Goal: Communication & Community: Answer question/provide support

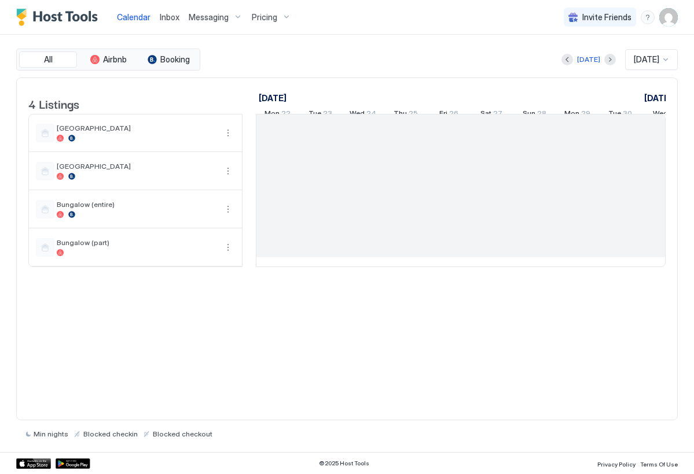
scroll to position [0, 643]
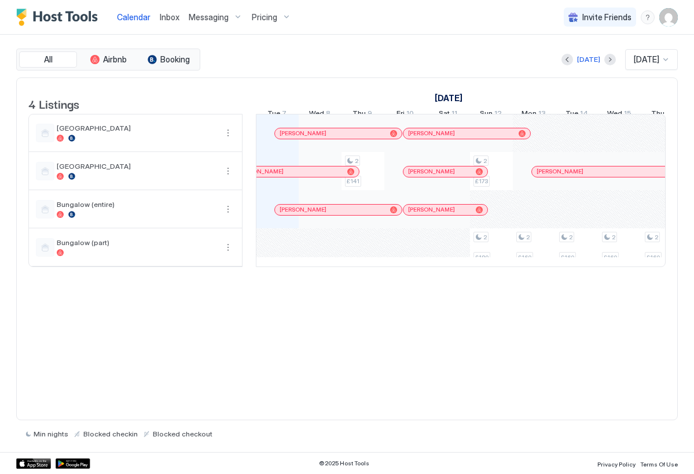
click at [176, 18] on span "Inbox" at bounding box center [170, 17] width 20 height 10
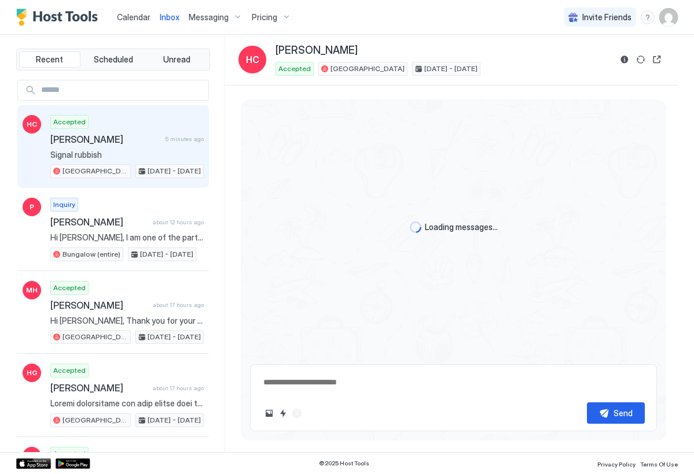
scroll to position [1830, 0]
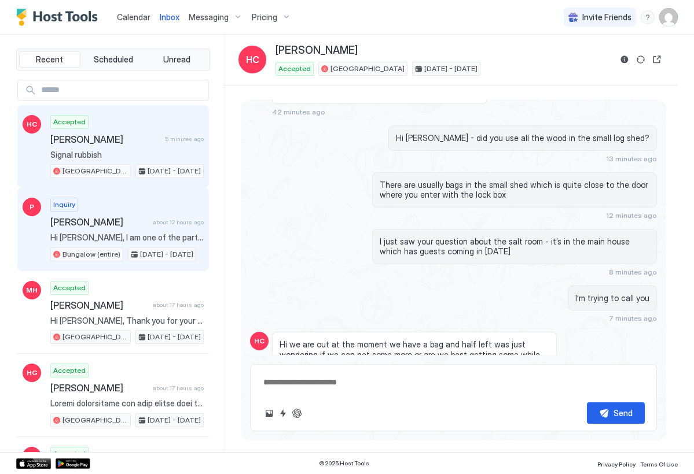
click at [156, 238] on span "Hi [PERSON_NAME], I am one of the party staying at your for the above date and …" at bounding box center [126, 238] width 153 height 10
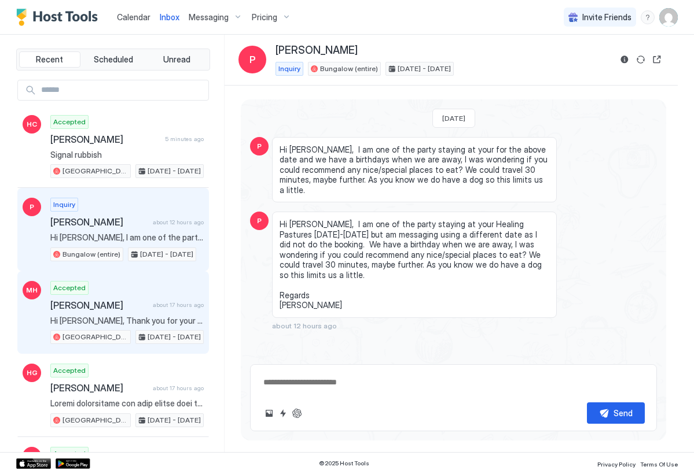
click at [139, 301] on span "[PERSON_NAME]" at bounding box center [99, 306] width 98 height 12
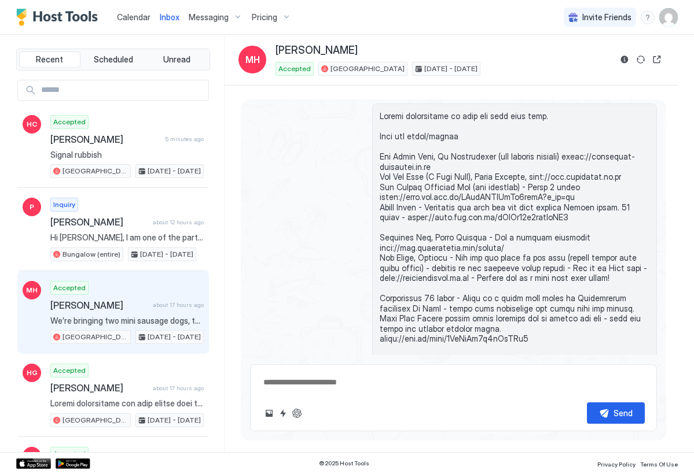
scroll to position [163, 0]
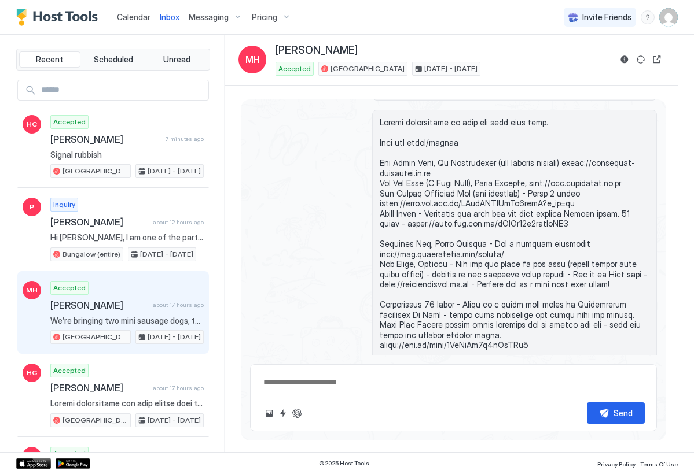
click at [380, 231] on span at bounding box center [514, 431] width 270 height 628
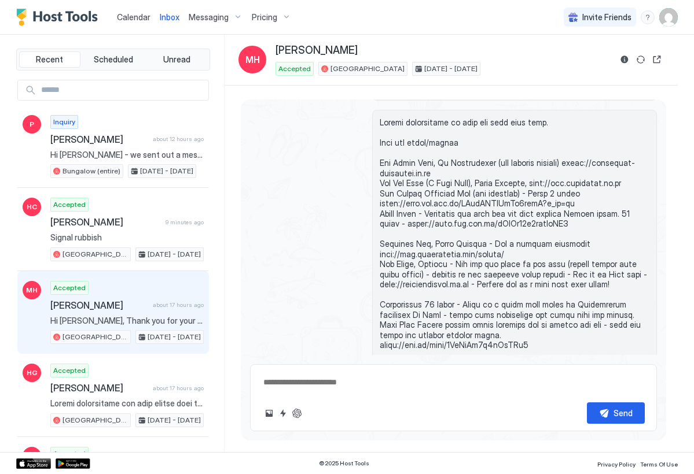
type textarea "*"
click at [64, 14] on img "Host Tools Logo" at bounding box center [59, 17] width 87 height 17
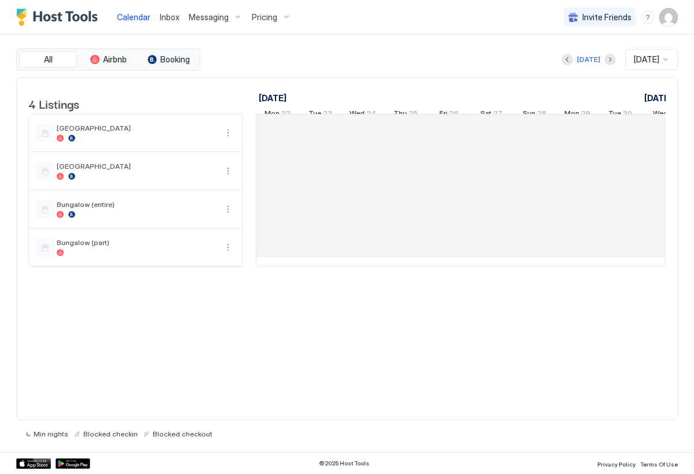
scroll to position [0, 643]
